Goal: Information Seeking & Learning: Check status

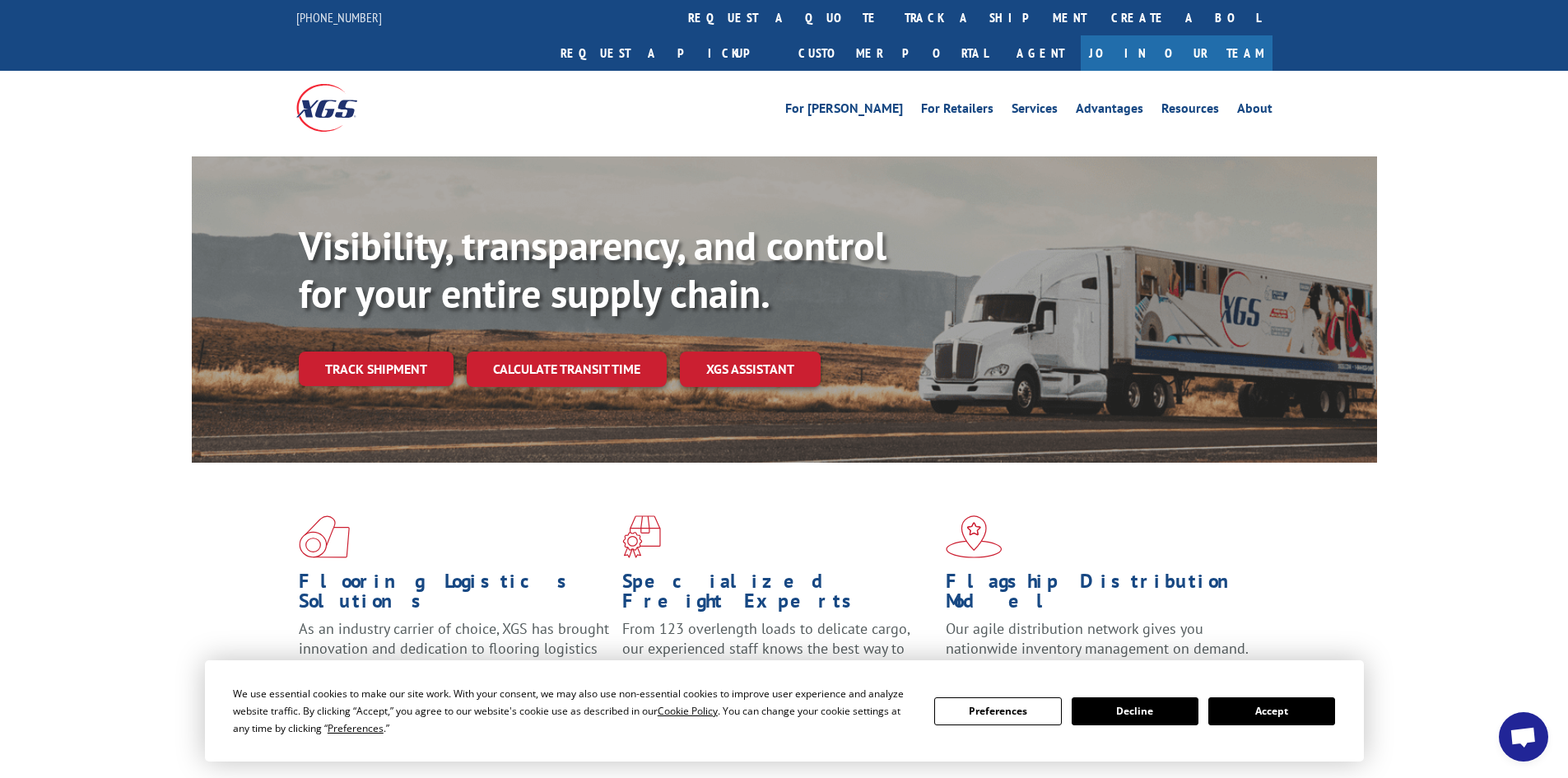
click at [1255, 723] on button "Accept" at bounding box center [1272, 711] width 127 height 28
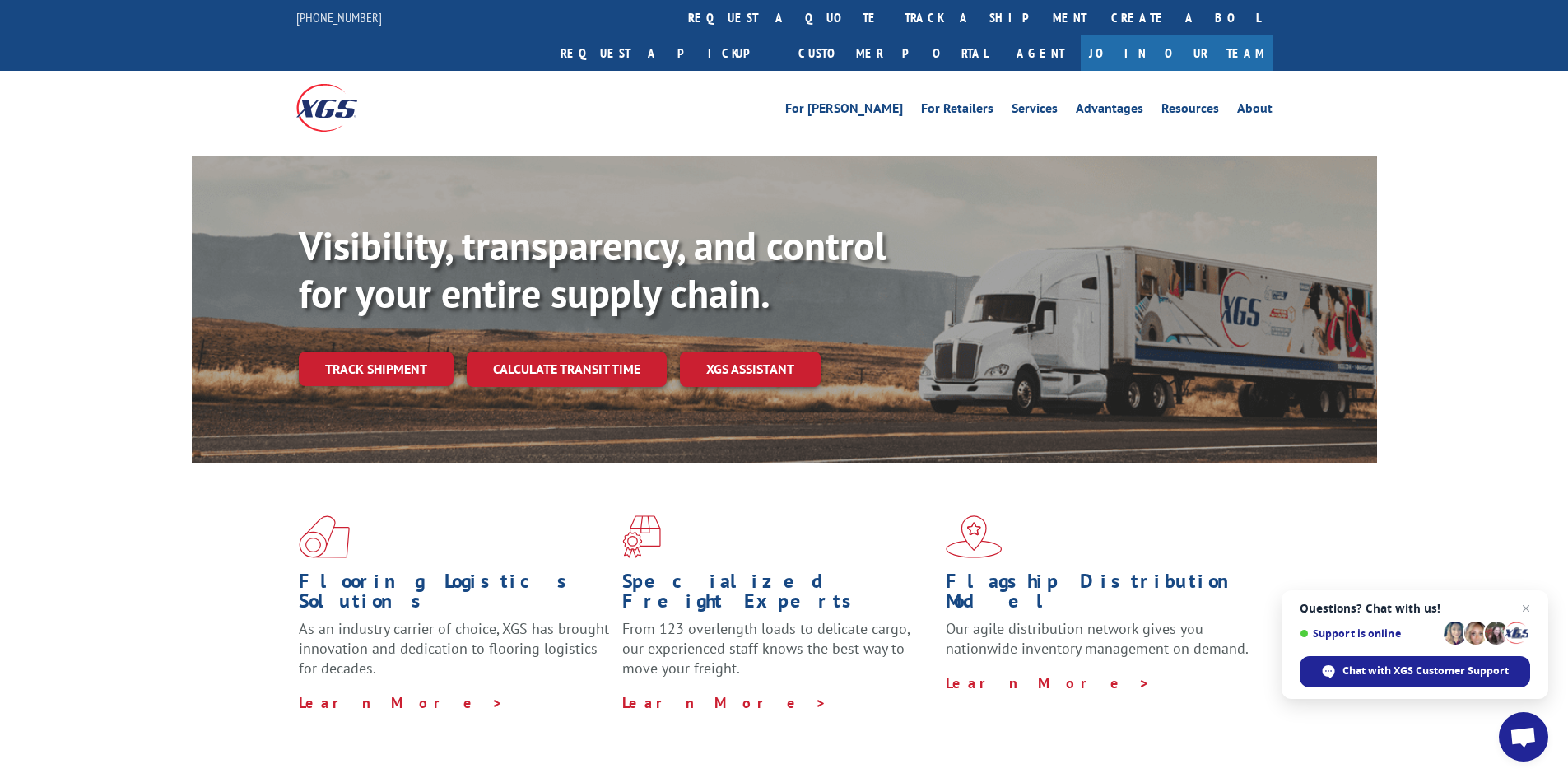
click at [892, 33] on link "track a shipment" at bounding box center [995, 17] width 206 height 35
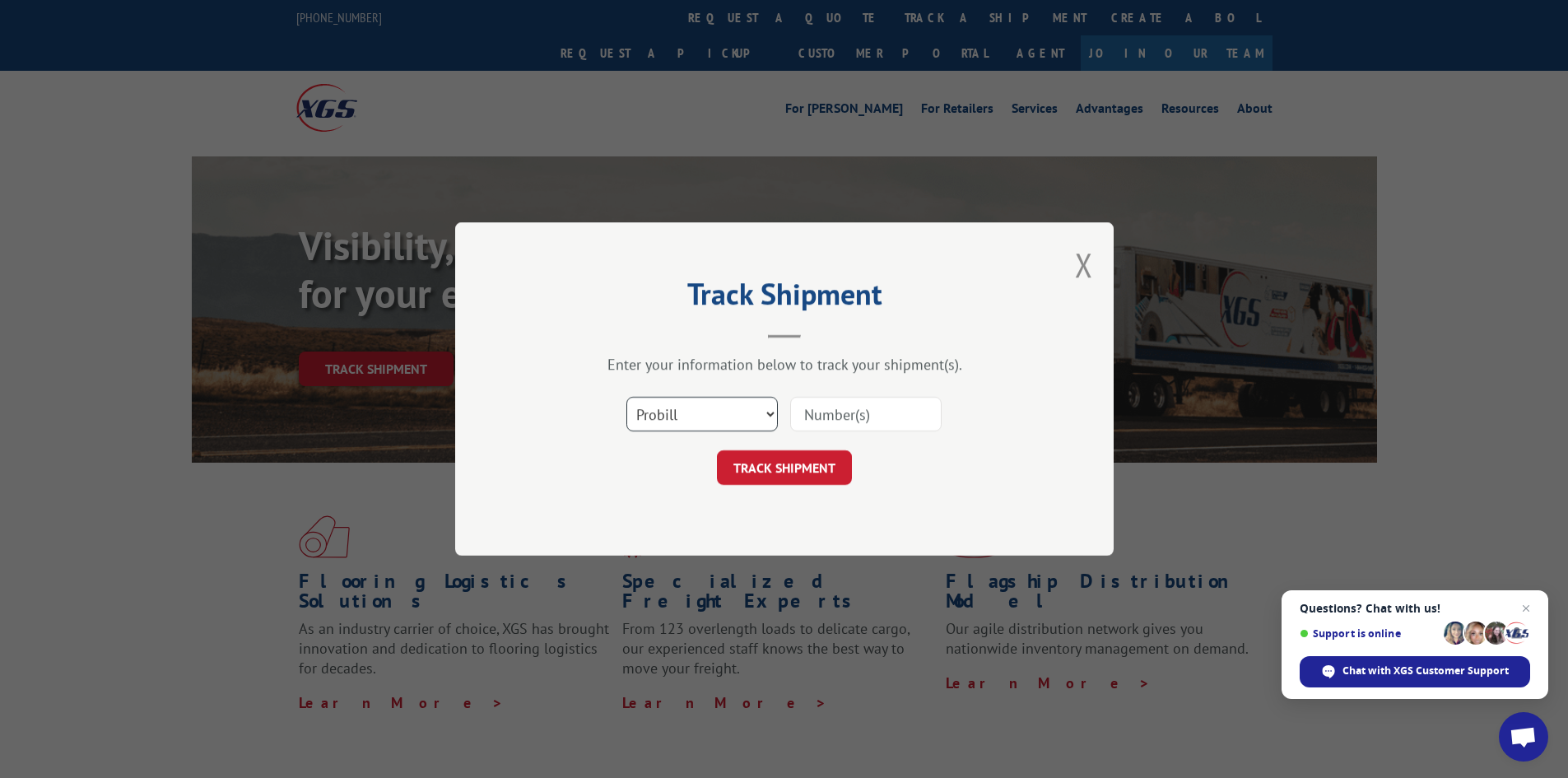
click at [774, 414] on select "Select category... Probill BOL PO" at bounding box center [701, 414] width 152 height 35
select select "bol"
click at [626, 397] on select "Select category... Probill BOL PO" at bounding box center [701, 414] width 152 height 35
click at [844, 394] on div "Select category... Probill BOL PO" at bounding box center [785, 414] width 494 height 55
click at [839, 416] on input at bounding box center [866, 414] width 152 height 35
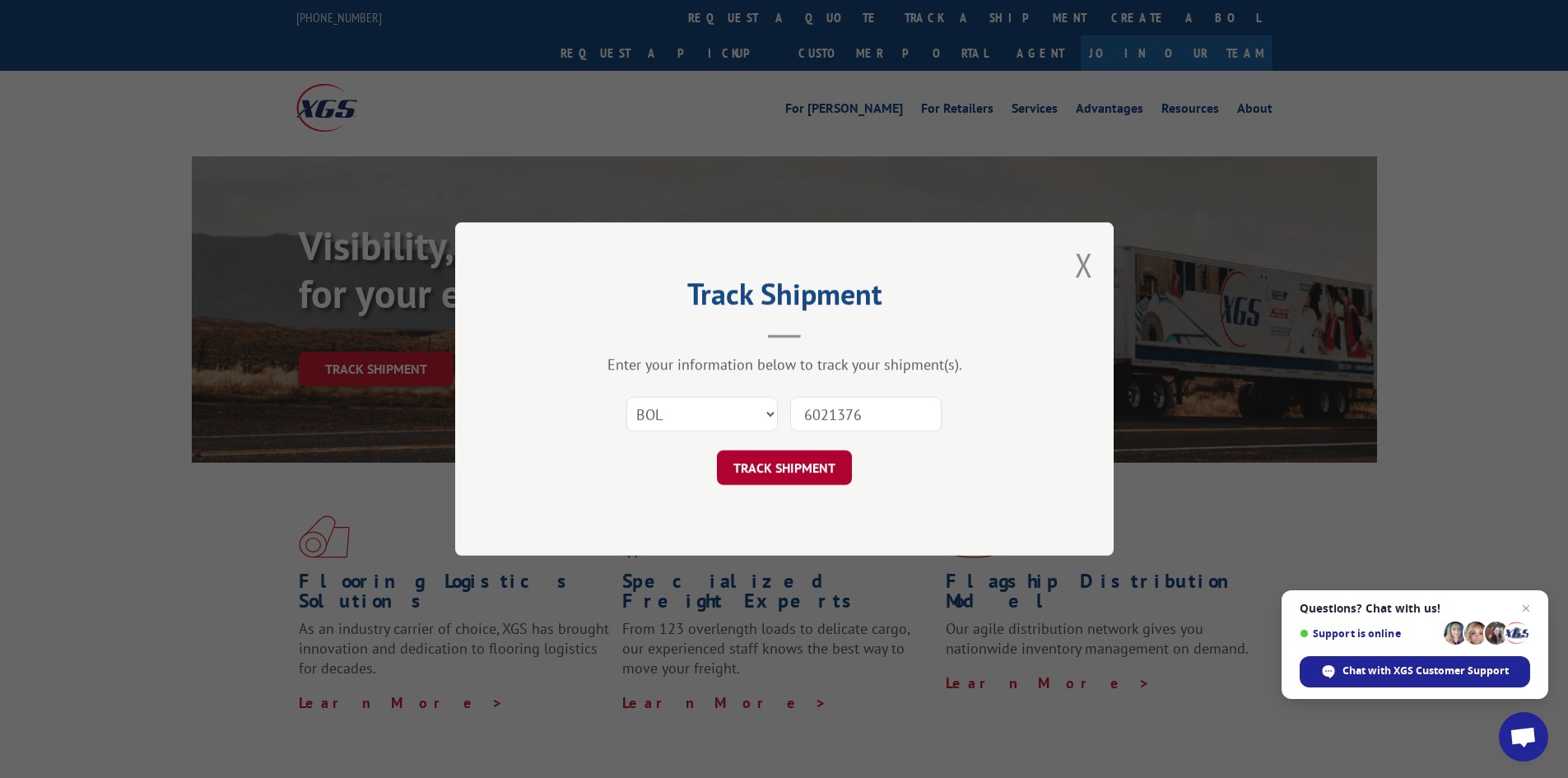
type input "6021376"
click at [774, 473] on button "TRACK SHIPMENT" at bounding box center [784, 468] width 135 height 35
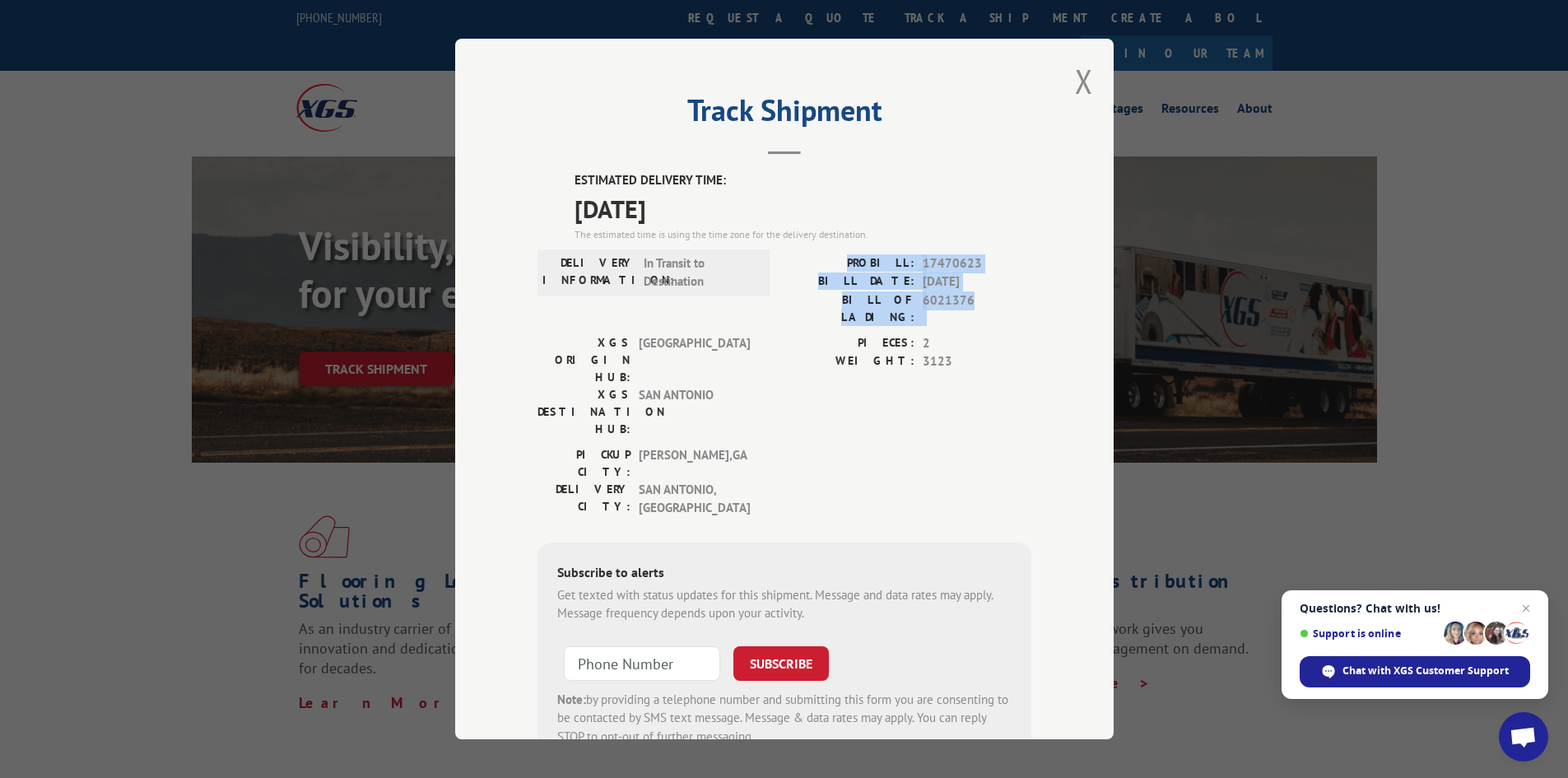
drag, startPoint x: 965, startPoint y: 302, endPoint x: 802, endPoint y: 258, distance: 168.8
click at [802, 258] on div "PROBILL: 17470623 BILL DATE: [DATE] BILL OF LADING: 6021376" at bounding box center [908, 290] width 247 height 72
copy div "PROBILL: 17470623 BILL DATE: [DATE] BILL OF LADING: 6021376"
drag, startPoint x: 699, startPoint y: 201, endPoint x: 514, endPoint y: 173, distance: 187.1
click at [514, 173] on div "Track Shipment ESTIMATED DELIVERY TIME: [DATE] The estimated time is using the …" at bounding box center [784, 389] width 659 height 701
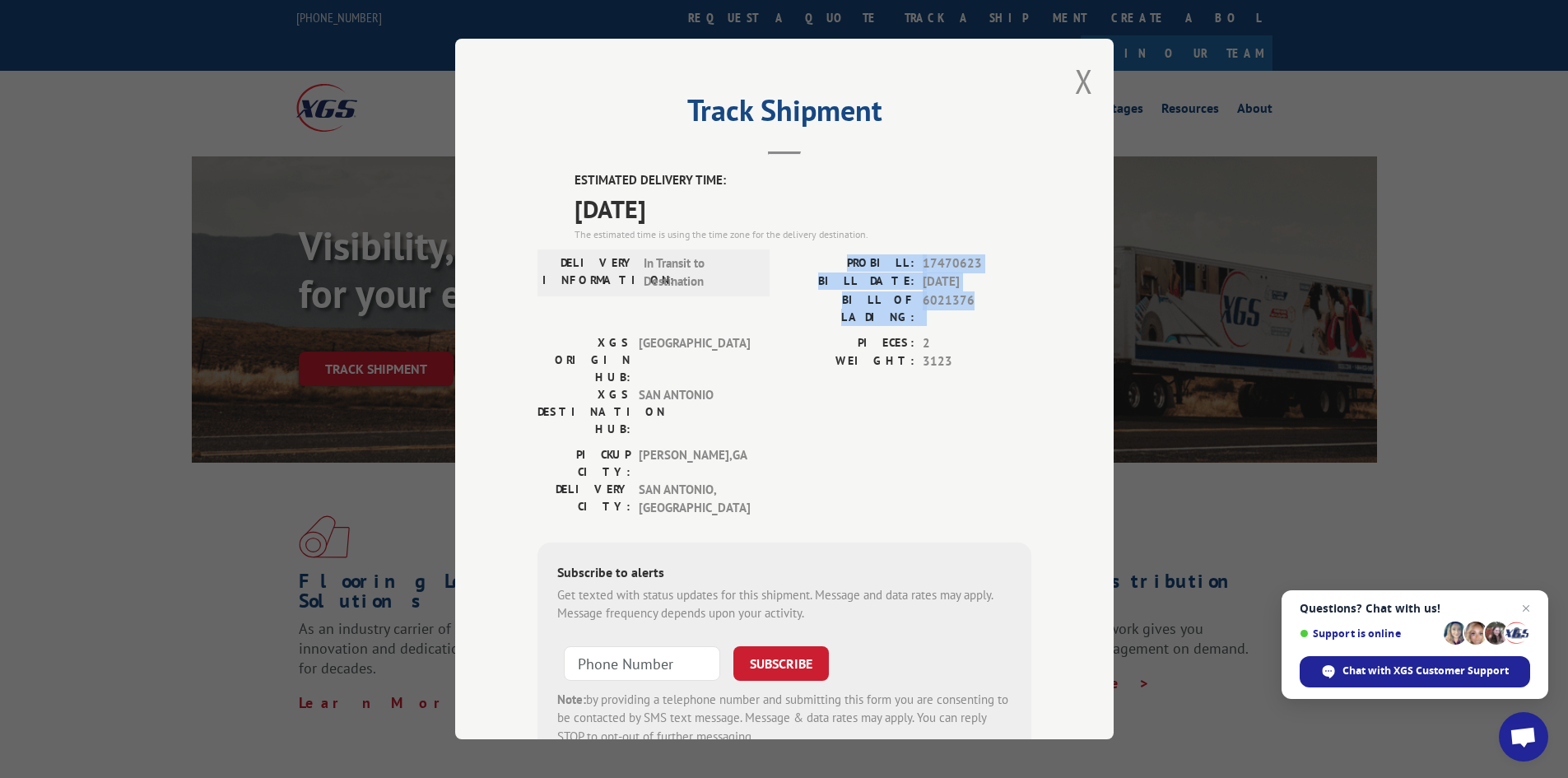
copy div "ESTIMATED DELIVERY TIME: [DATE]"
